Goal: Information Seeking & Learning: Learn about a topic

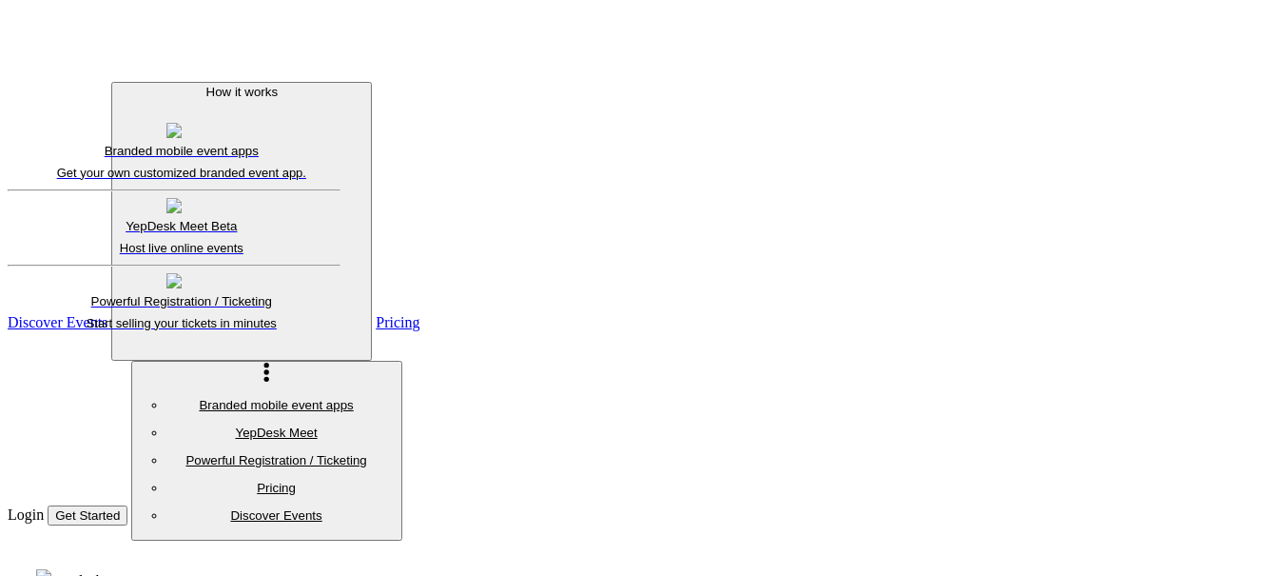
scroll to position [61, 0]
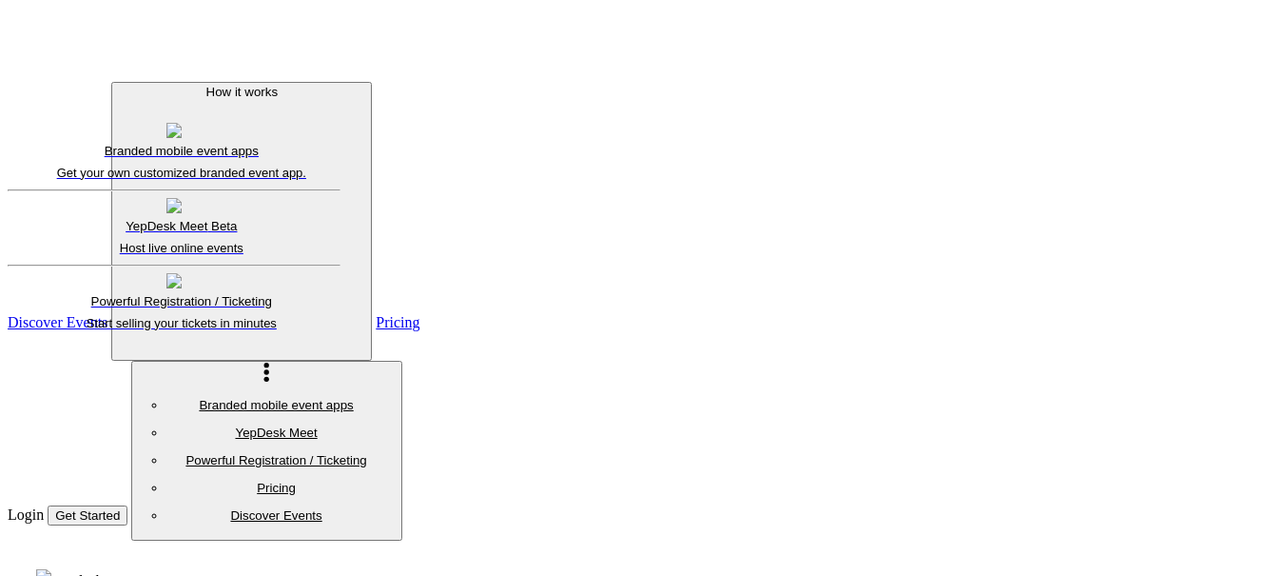
scroll to position [61, 0]
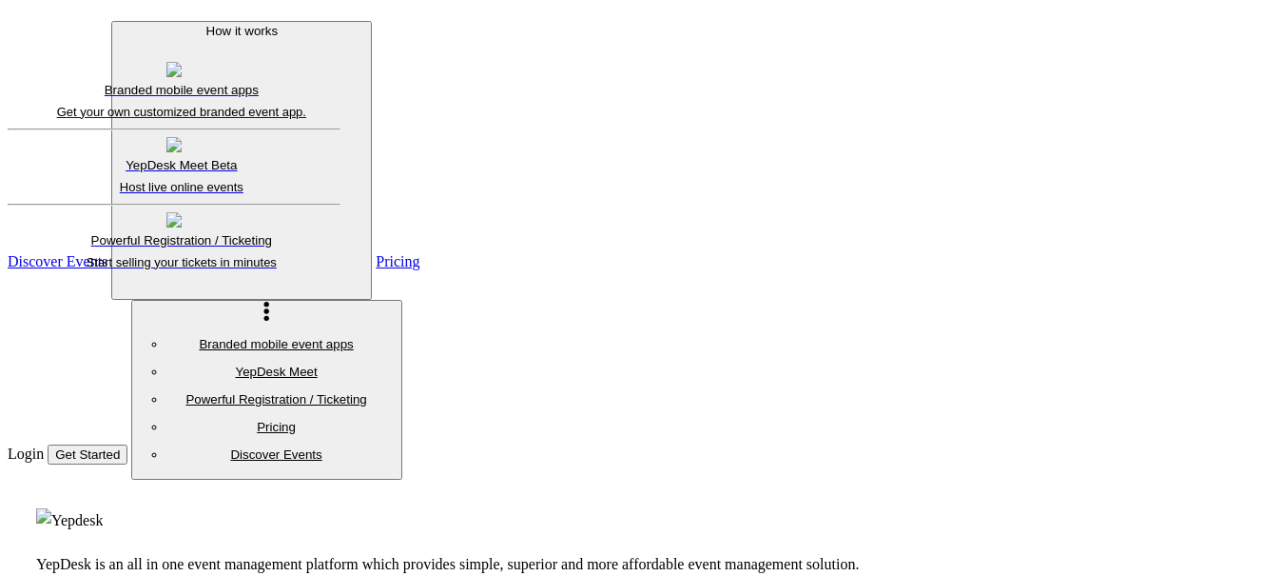
scroll to position [61, 0]
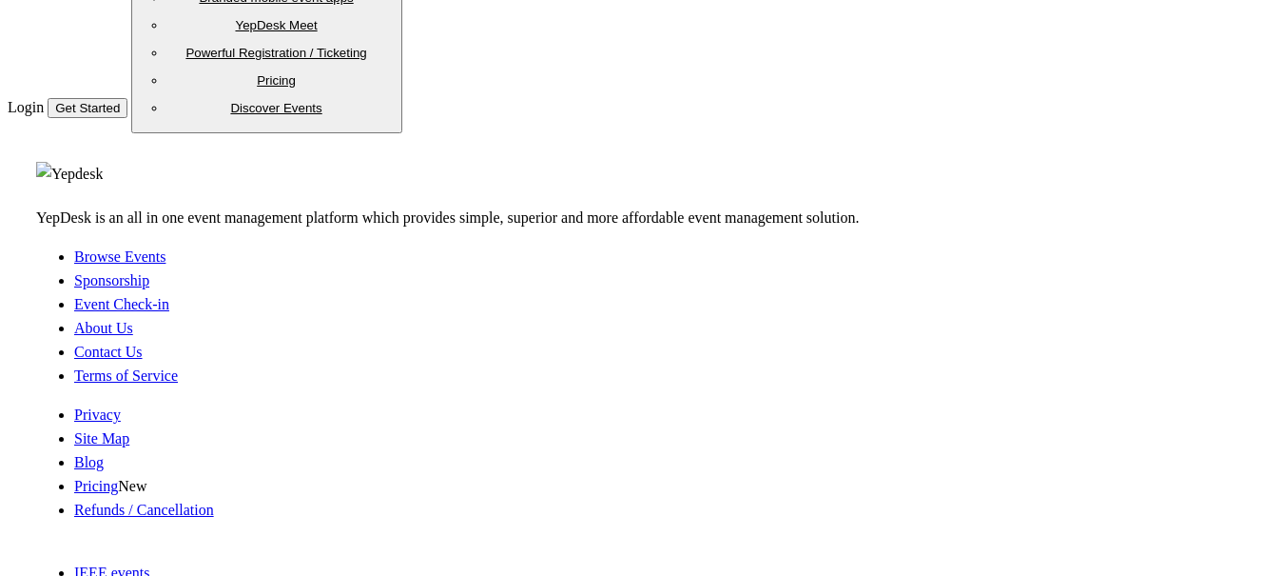
scroll to position [439, 0]
